Goal: Check status: Check status

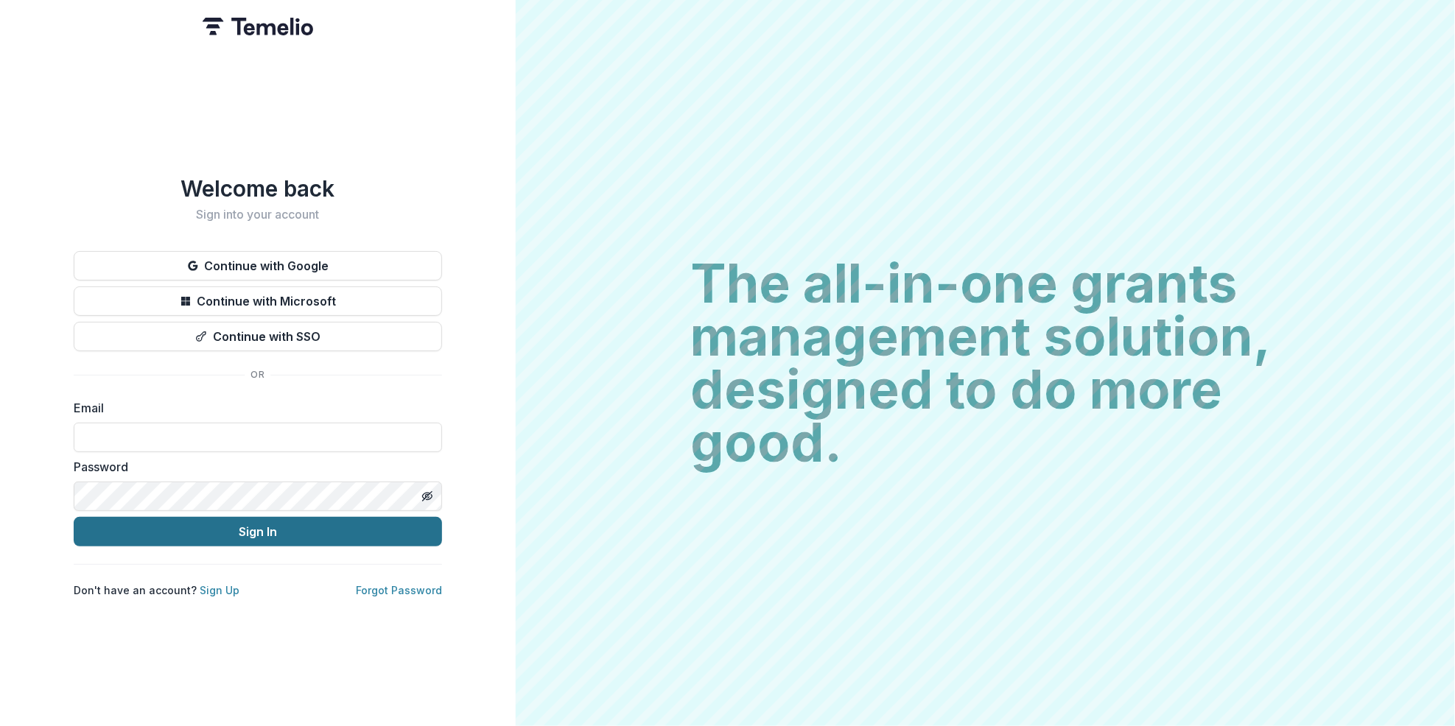
type input "**********"
click at [238, 524] on button "Sign In" at bounding box center [258, 531] width 368 height 29
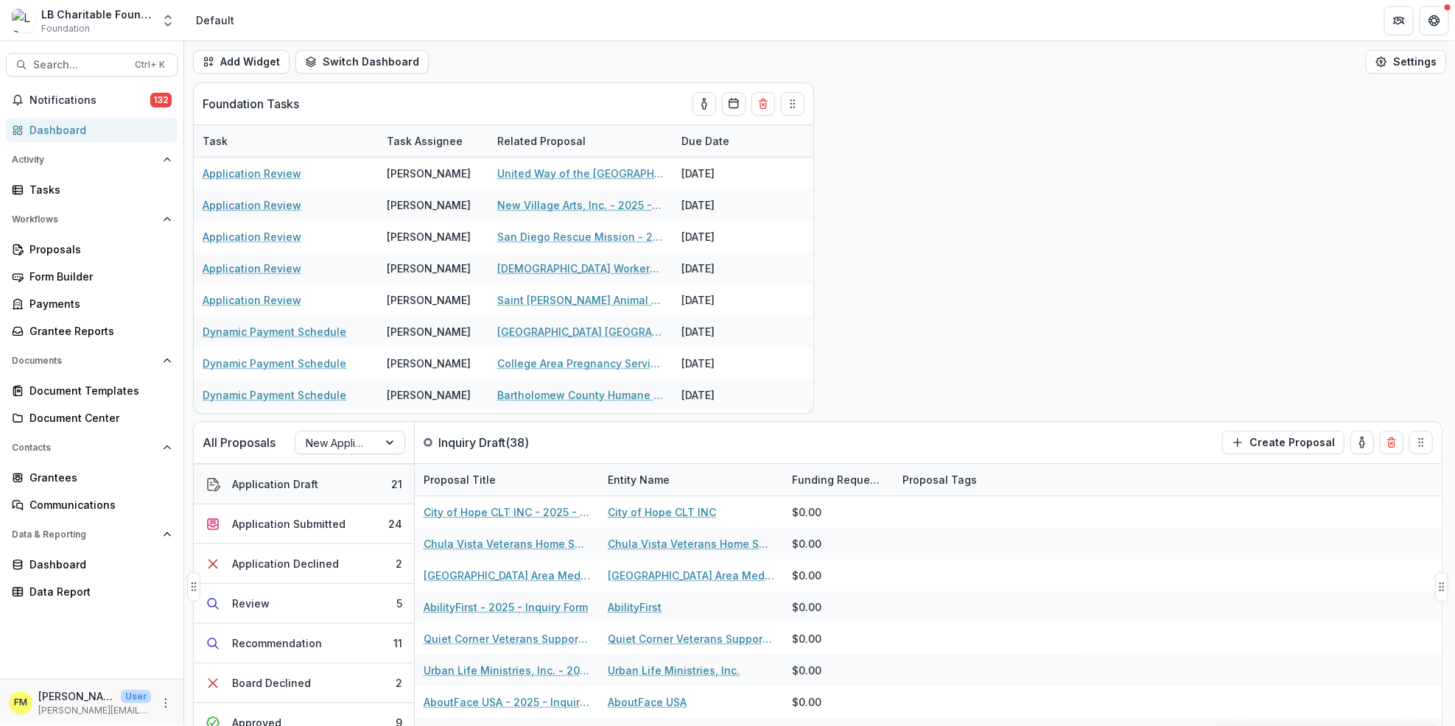
scroll to position [229, 0]
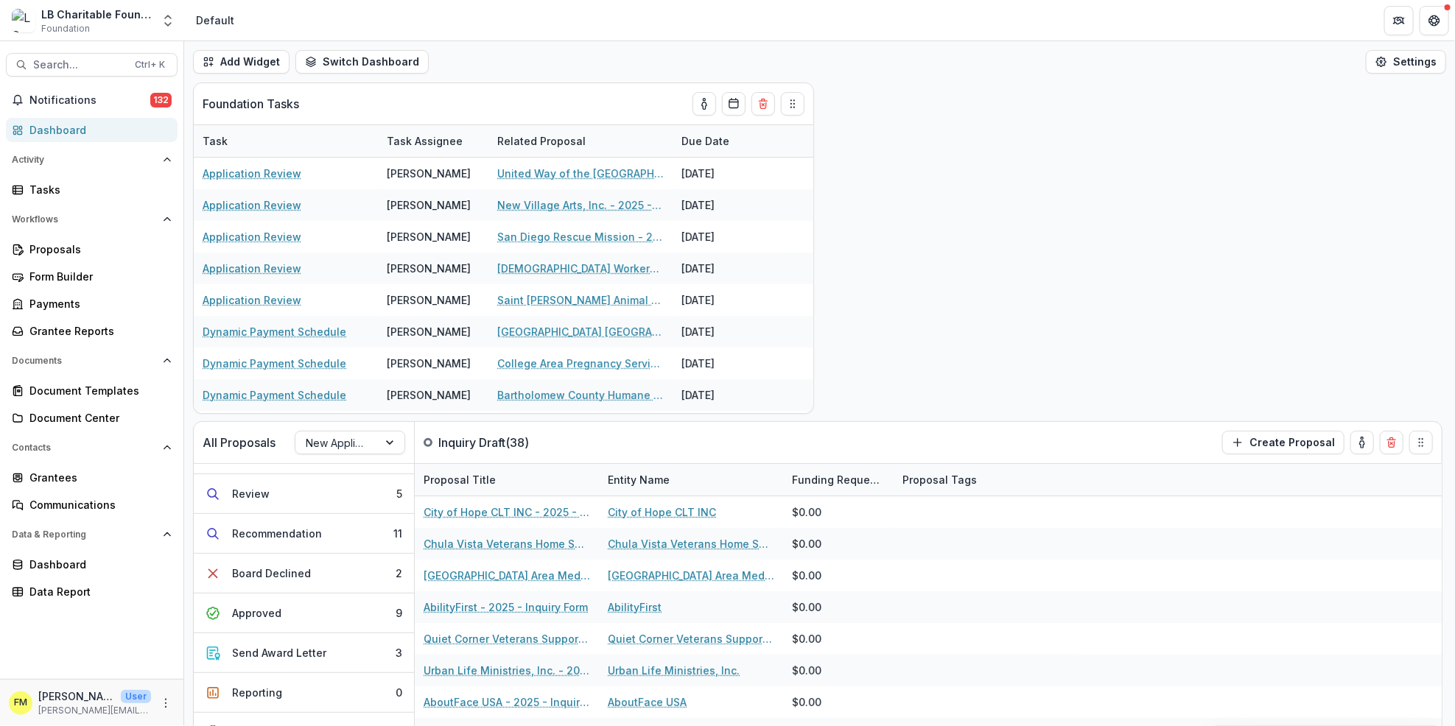
click at [85, 131] on div "Dashboard" at bounding box center [97, 129] width 136 height 15
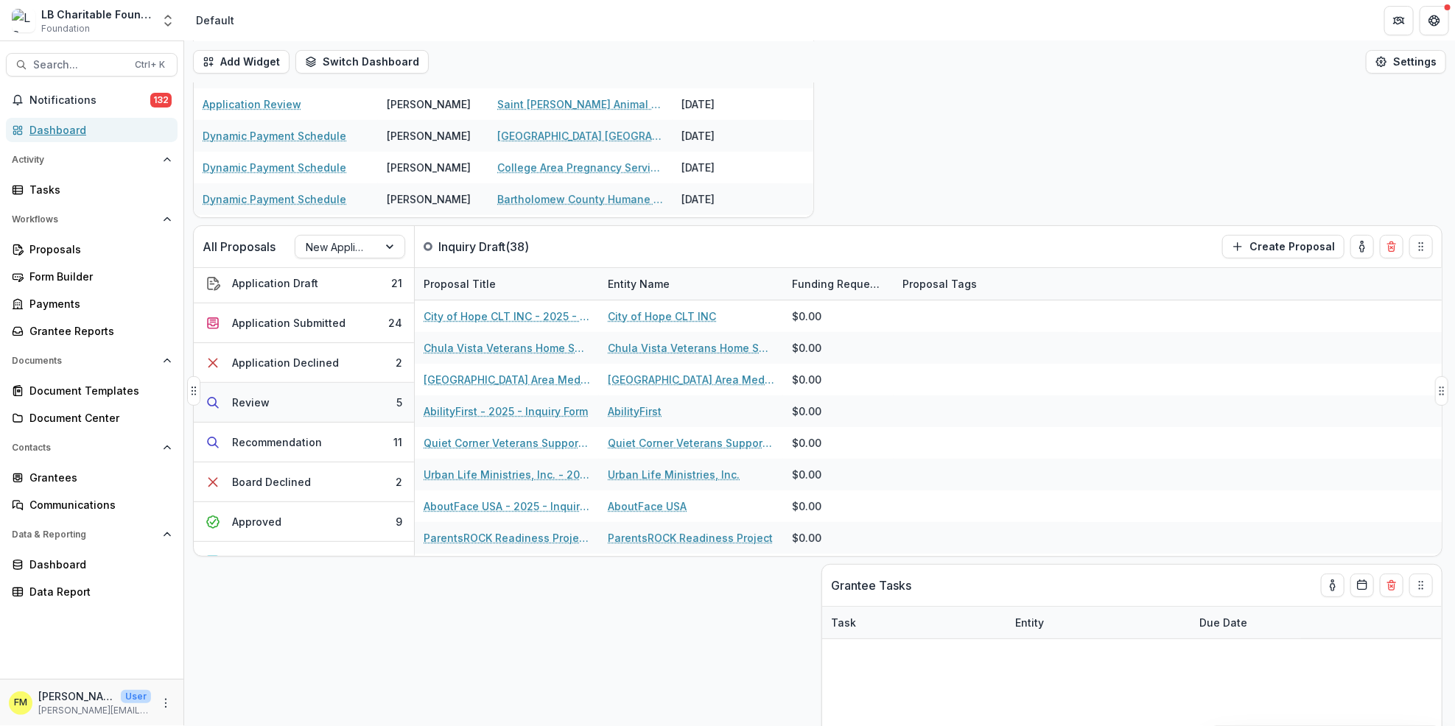
scroll to position [229, 0]
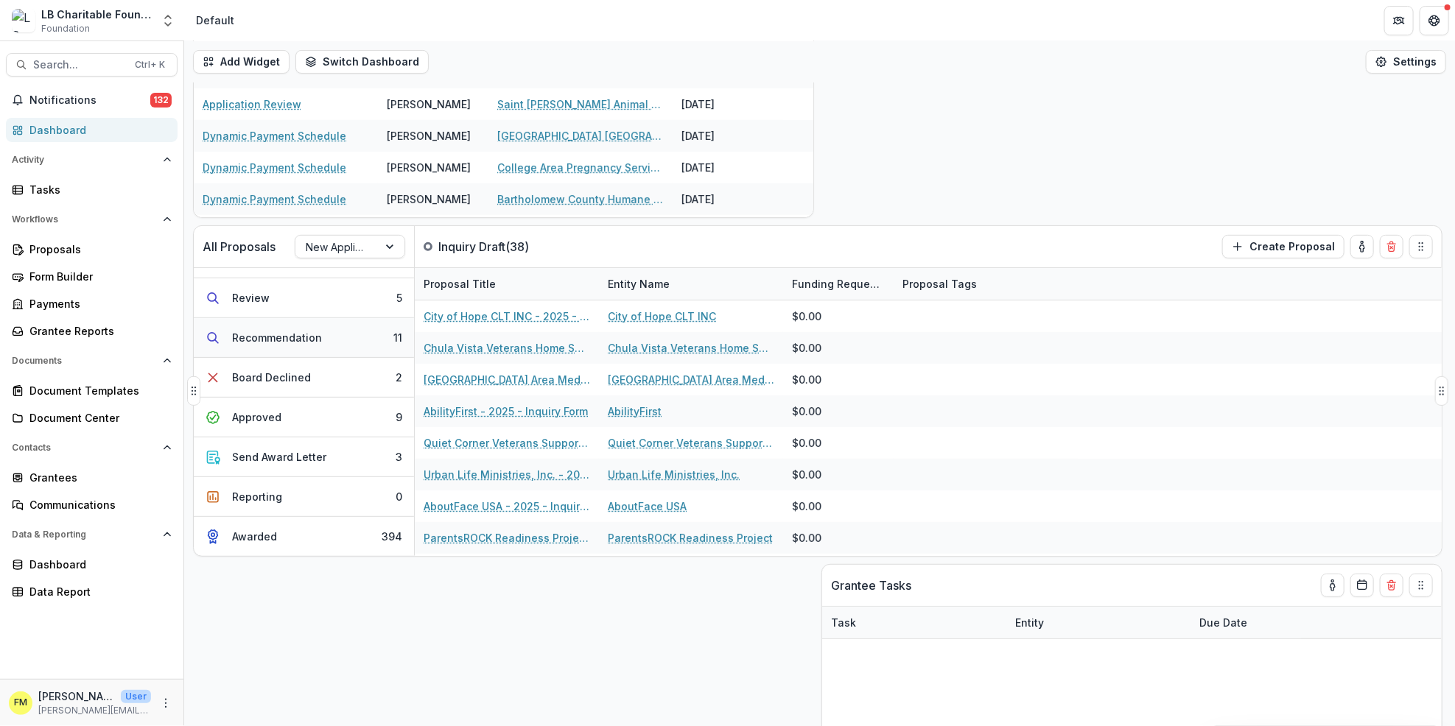
click at [366, 336] on button "Recommendation 11" at bounding box center [304, 338] width 220 height 40
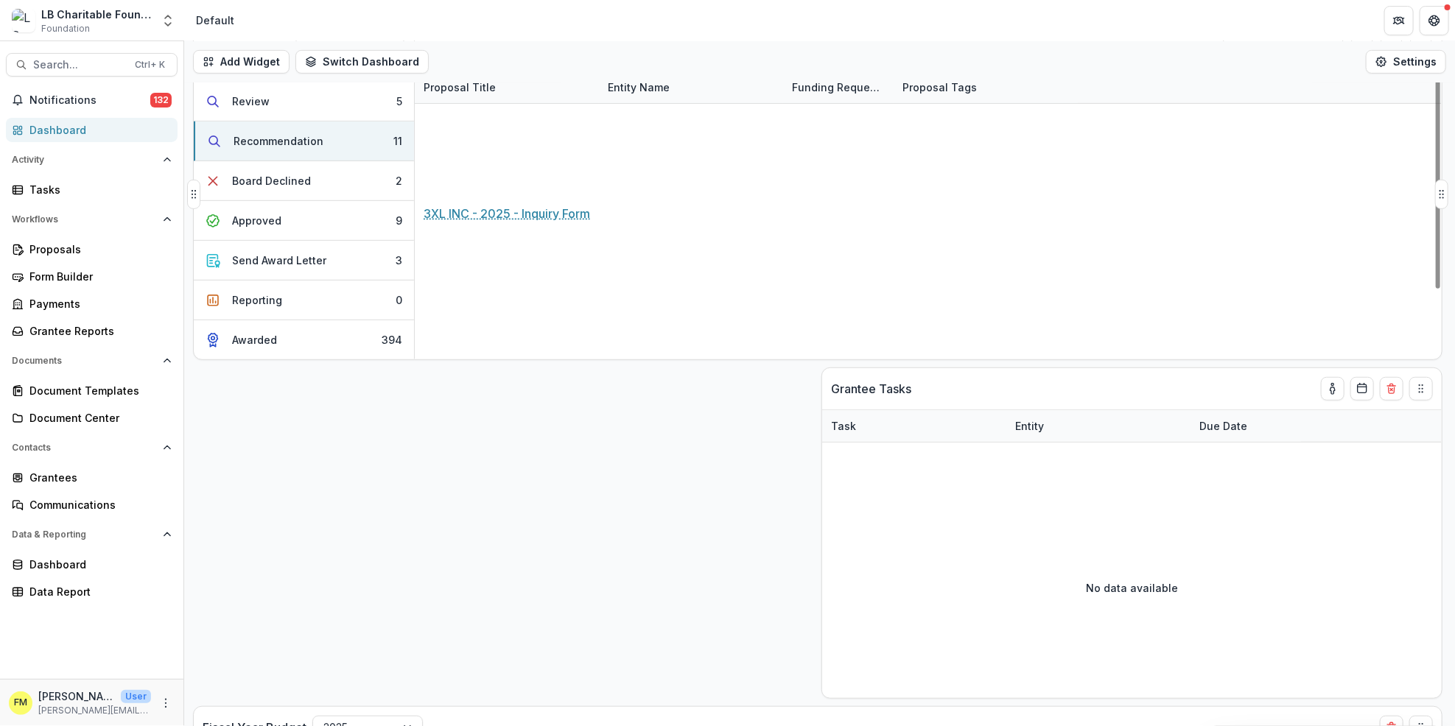
scroll to position [0, 0]
click at [477, 273] on link "StandUp for Kids - 2025 - Grant Funding Request Requirements and Questionnaires…" at bounding box center [507, 277] width 167 height 15
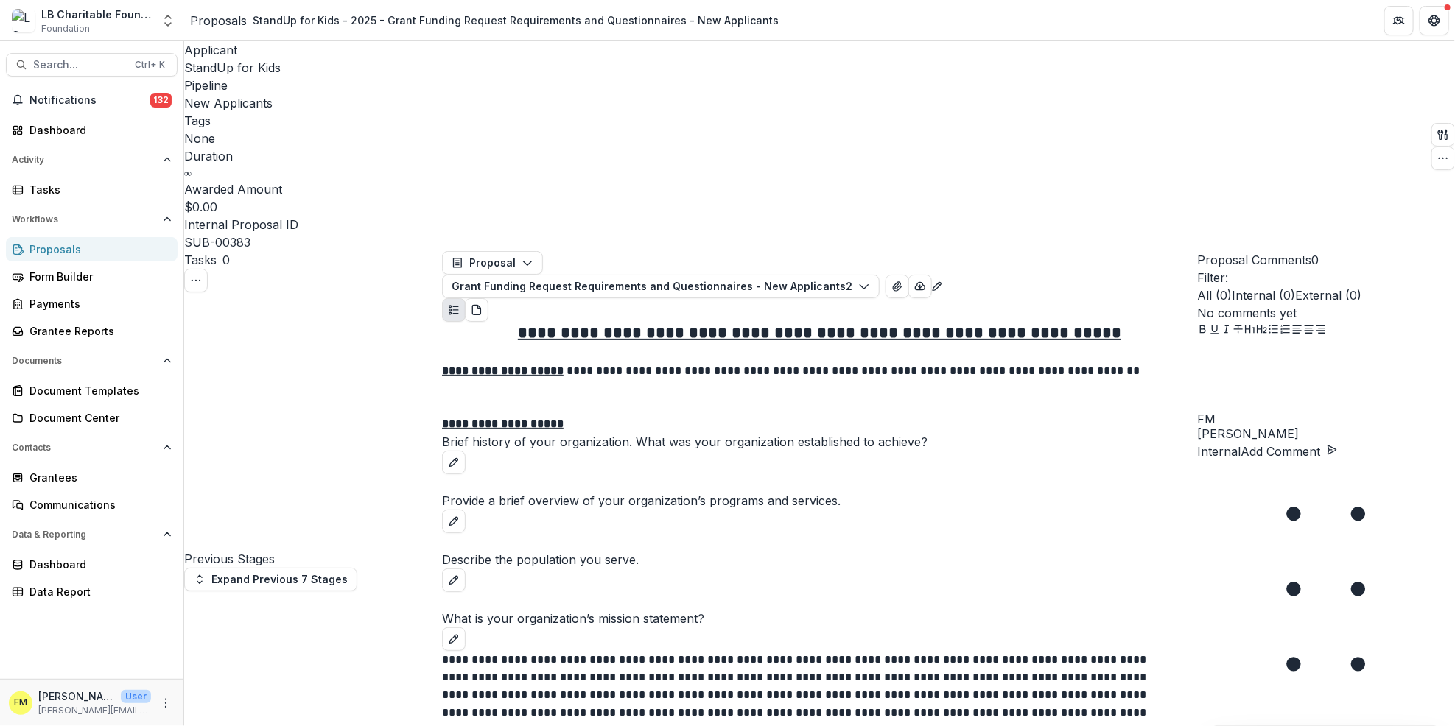
scroll to position [785, 0]
